Goal: Information Seeking & Learning: Learn about a topic

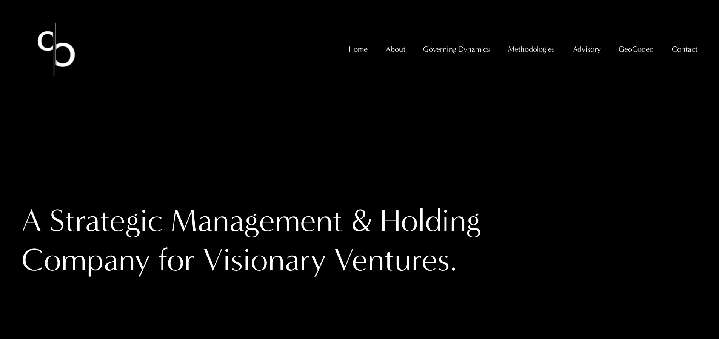
click at [0, 0] on span "GeoCoded - Weekly" at bounding box center [0, 0] width 0 height 0
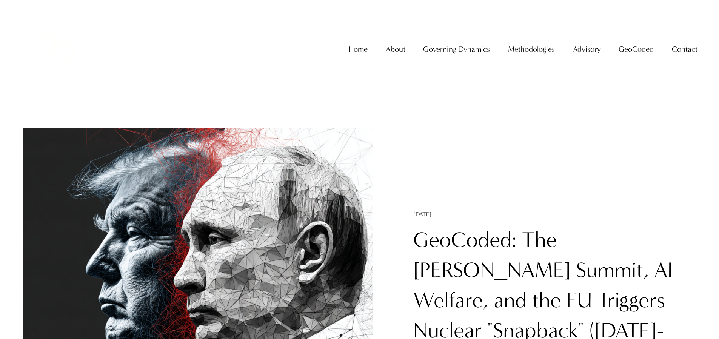
click at [514, 247] on link "GeoCoded: The [PERSON_NAME] Summit, AI Welfare, and the EU Triggers Nuclear "Sn…" at bounding box center [544, 300] width 260 height 146
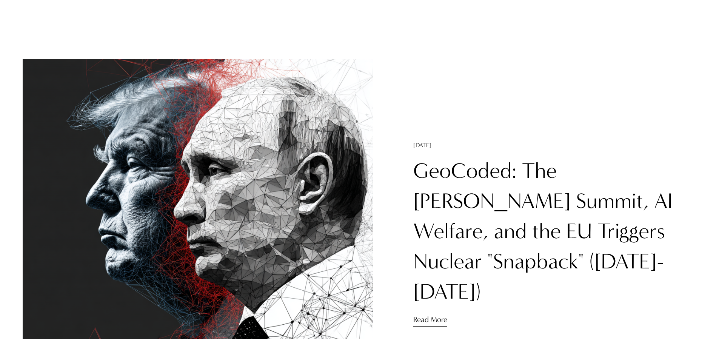
scroll to position [66, 0]
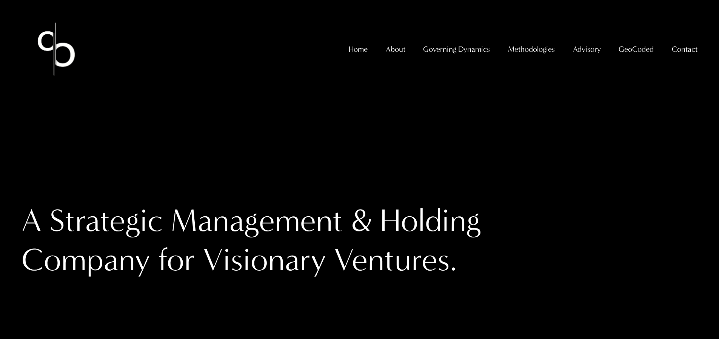
click at [0, 0] on span "GeoCoded - Weekly" at bounding box center [0, 0] width 0 height 0
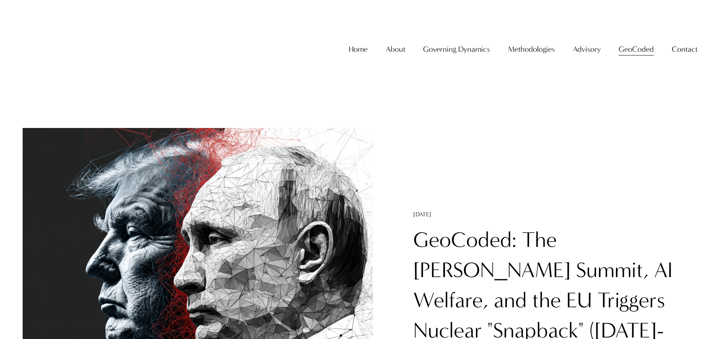
click at [454, 252] on link "GeoCoded: The [PERSON_NAME] Summit, AI Welfare, and the EU Triggers Nuclear "Sn…" at bounding box center [544, 300] width 260 height 146
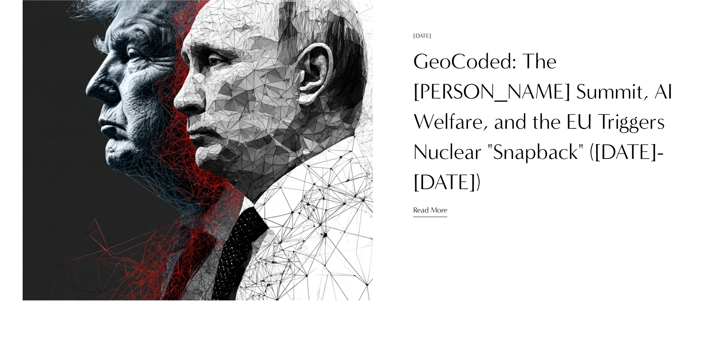
scroll to position [178, 0]
